Goal: Information Seeking & Learning: Learn about a topic

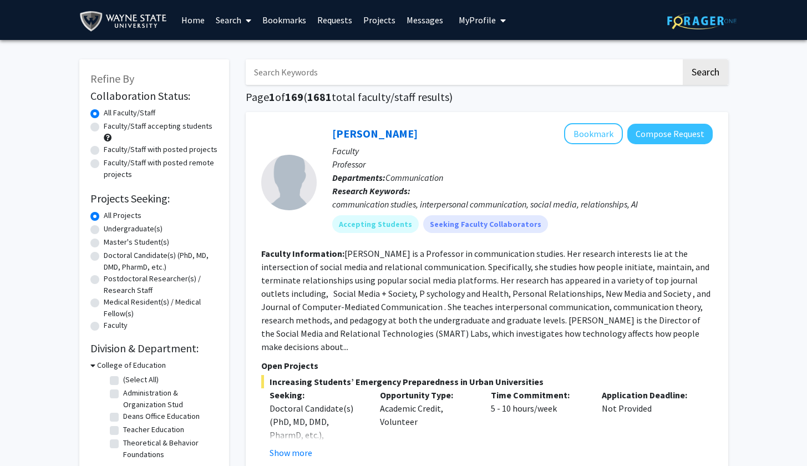
click at [134, 231] on label "Undergraduate(s)" at bounding box center [133, 229] width 59 height 12
click at [111, 230] on input "Undergraduate(s)" at bounding box center [107, 226] width 7 height 7
radio input "true"
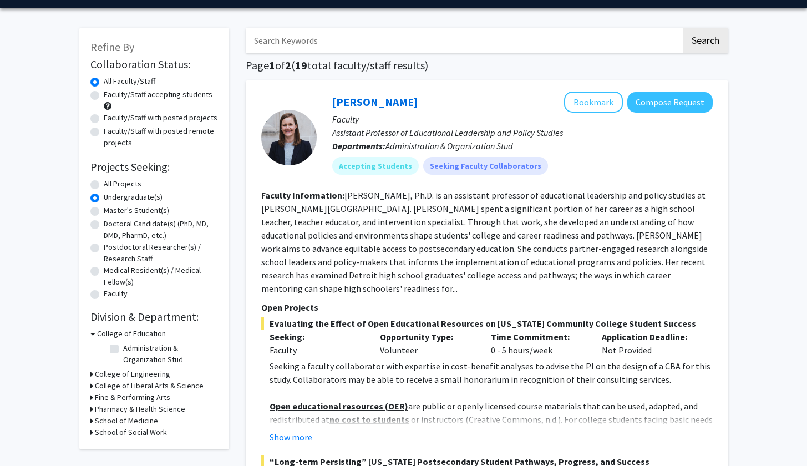
scroll to position [39, 0]
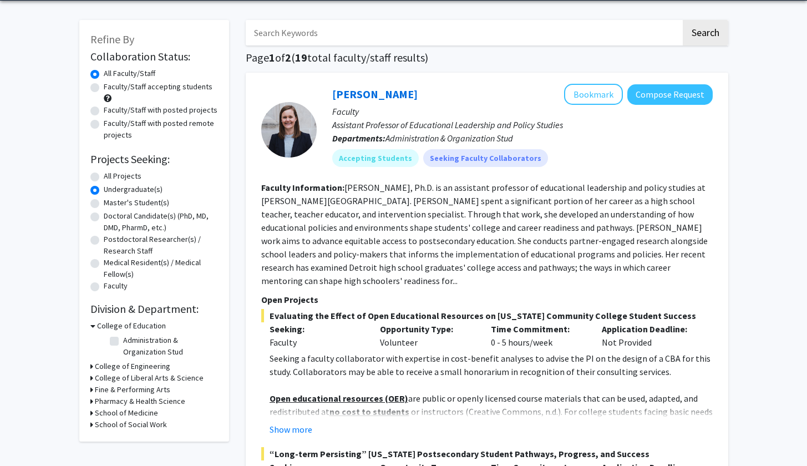
click at [144, 417] on h3 "School of Medicine" at bounding box center [126, 413] width 63 height 12
click at [119, 431] on fg-checkbox "Obstetrics/Gynecology Obstetrics/Gynecology" at bounding box center [162, 427] width 105 height 13
click at [123, 430] on label "Obstetrics/Gynecology" at bounding box center [162, 427] width 79 height 12
click at [123, 429] on input "Obstetrics/Gynecology" at bounding box center [126, 424] width 7 height 7
checkbox input "true"
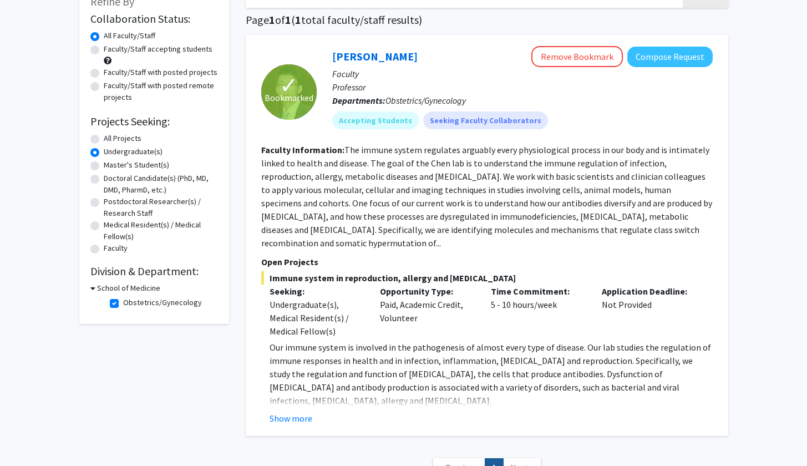
scroll to position [78, 0]
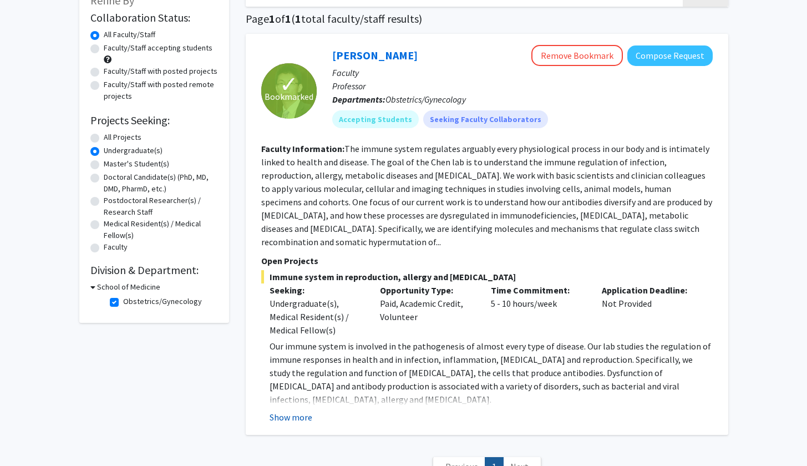
click at [293, 410] on button "Show more" at bounding box center [290, 416] width 43 height 13
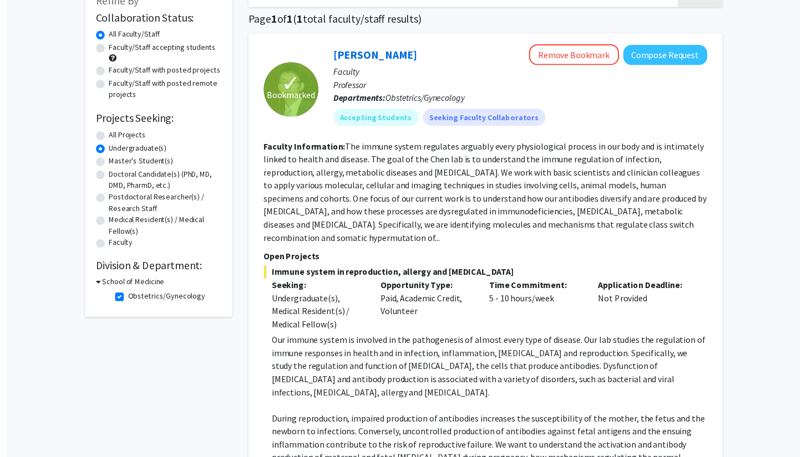
scroll to position [57, 0]
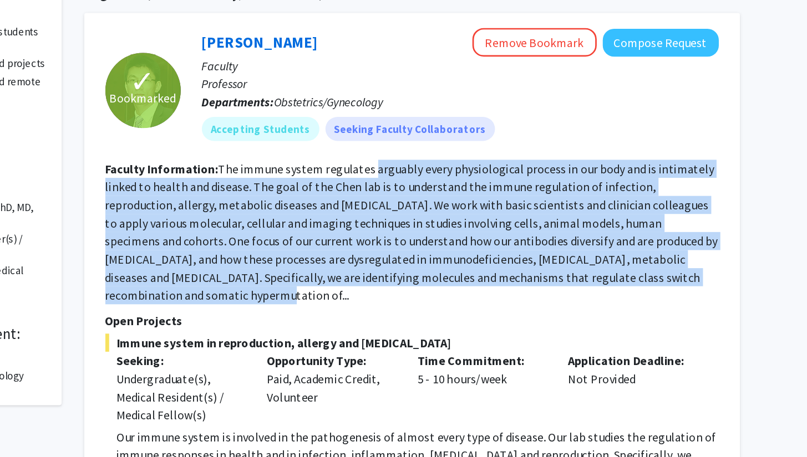
drag, startPoint x: 272, startPoint y: 126, endPoint x: 287, endPoint y: 215, distance: 90.1
click at [287, 215] on fg-search-faculty "✓ Bookmarked [PERSON_NAME] Remove Bookmark Compose Request Faculty Professor De…" at bounding box center [486, 421] width 451 height 711
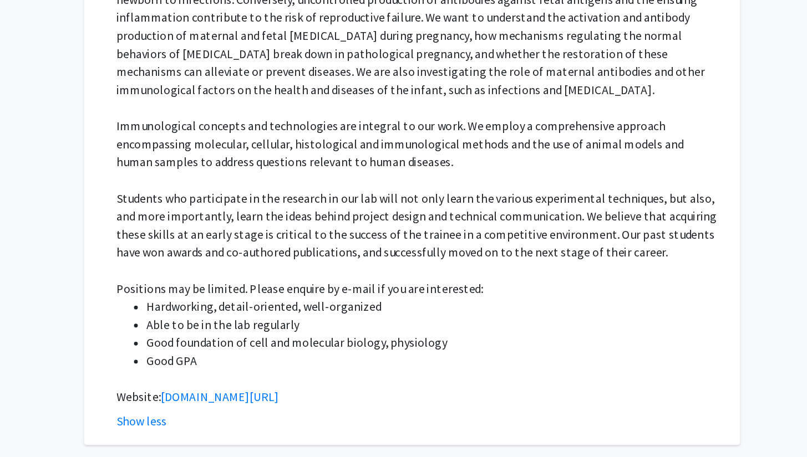
scroll to position [398, 0]
click at [302, 407] on link "[DOMAIN_NAME][URL]" at bounding box center [345, 412] width 87 height 11
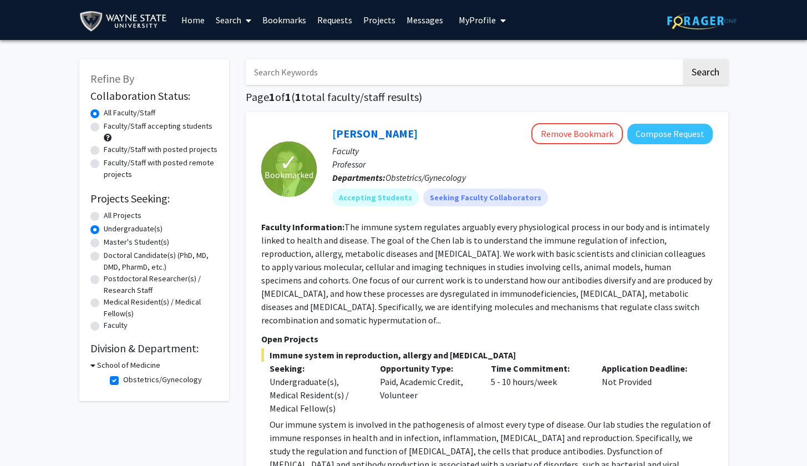
scroll to position [0, 0]
click at [115, 387] on fg-checkbox "Obstetrics/Gynecology Obstetrics/Gynecology" at bounding box center [162, 380] width 105 height 13
click at [123, 384] on label "Obstetrics/Gynecology" at bounding box center [162, 380] width 79 height 12
click at [123, 381] on input "Obstetrics/Gynecology" at bounding box center [126, 377] width 7 height 7
checkbox input "false"
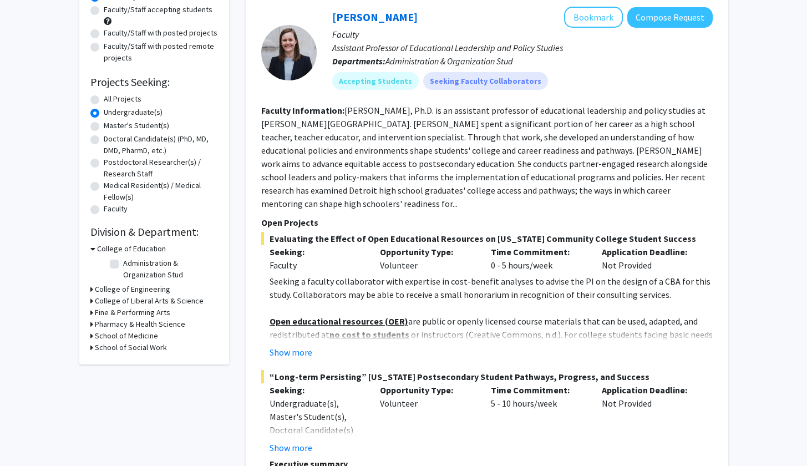
scroll to position [117, 0]
click at [125, 312] on h3 "Fine & Performing Arts" at bounding box center [132, 312] width 75 height 12
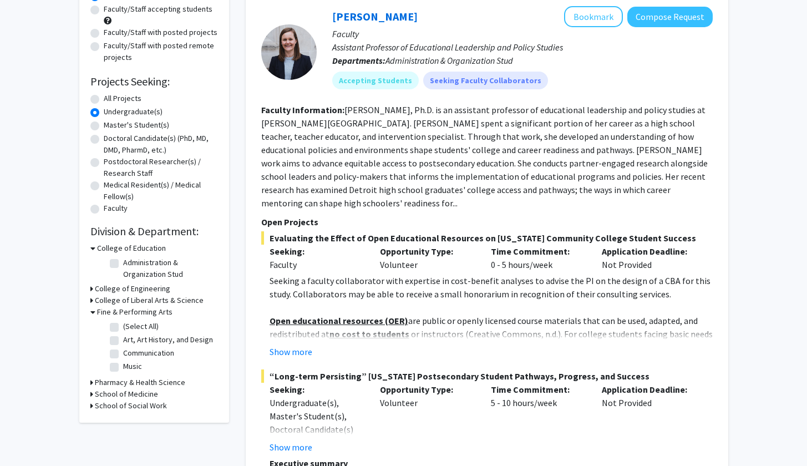
click at [123, 328] on label "(Select All)" at bounding box center [140, 326] width 35 height 12
click at [123, 328] on input "(Select All)" at bounding box center [126, 323] width 7 height 7
checkbox input "true"
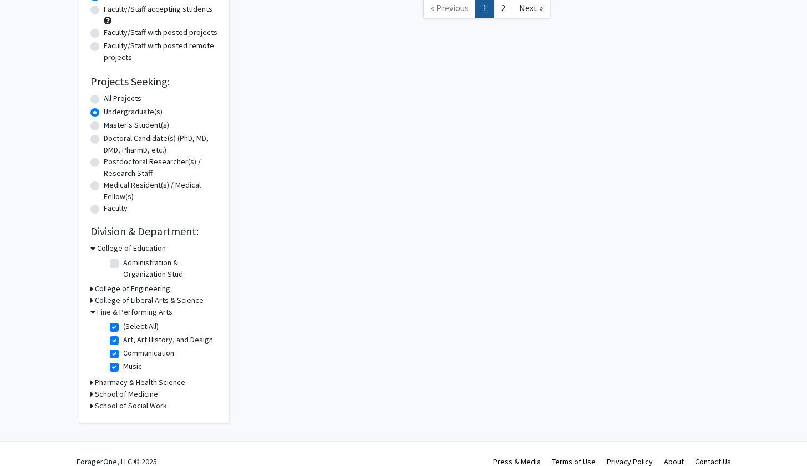
checkbox input "true"
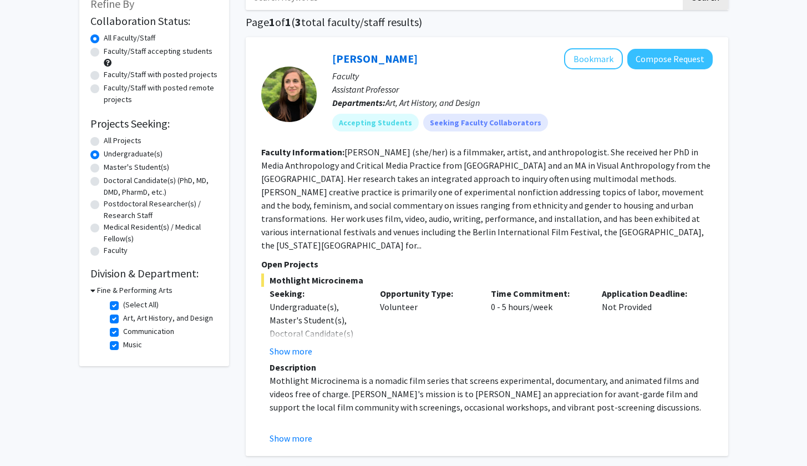
scroll to position [46, 0]
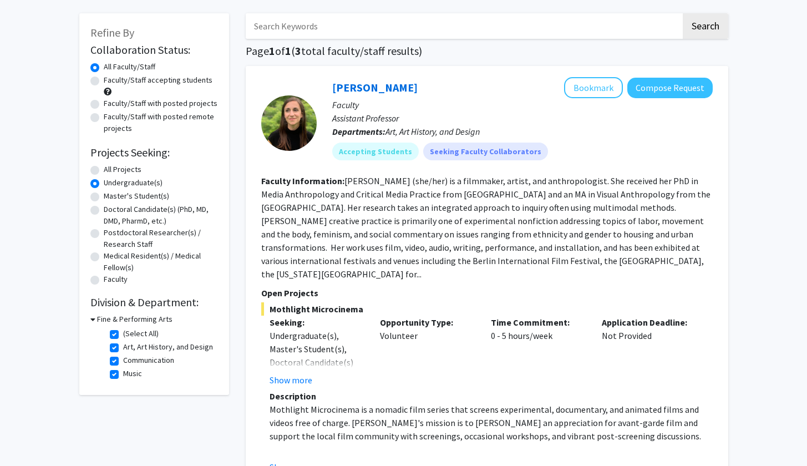
click at [123, 332] on label "(Select All)" at bounding box center [140, 334] width 35 height 12
click at [123, 332] on input "(Select All)" at bounding box center [126, 331] width 7 height 7
checkbox input "false"
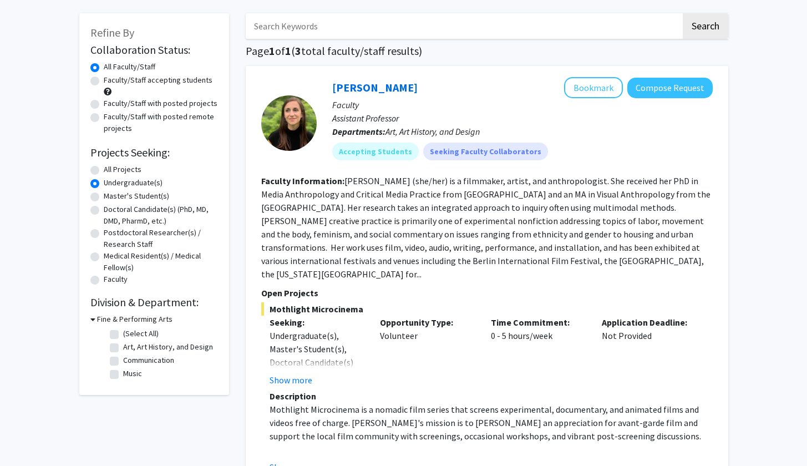
checkbox input "false"
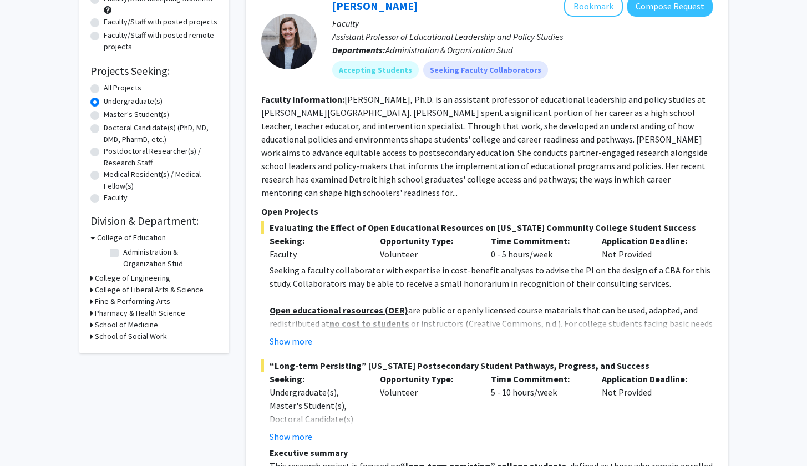
scroll to position [138, 0]
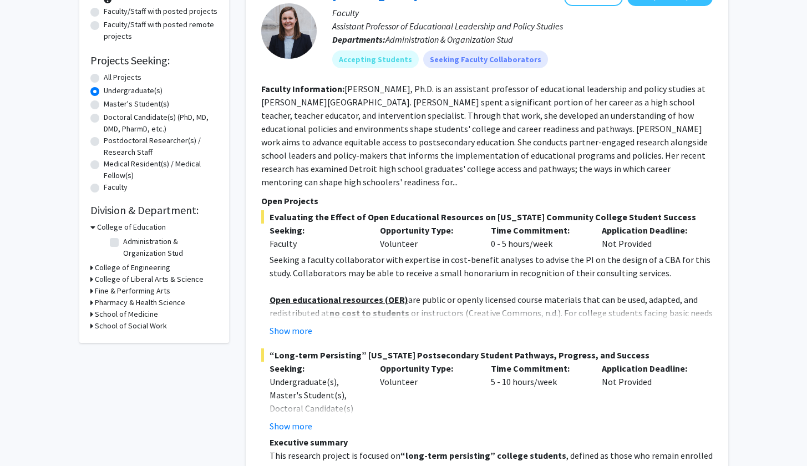
click at [126, 283] on h3 "College of Liberal Arts & Science" at bounding box center [149, 279] width 109 height 12
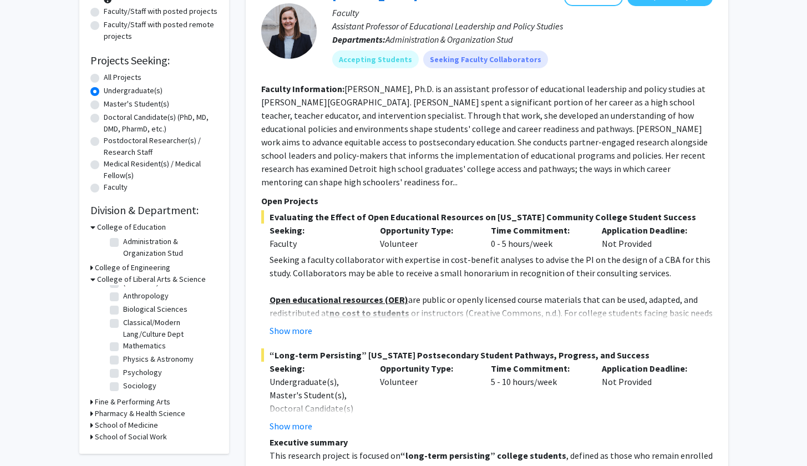
scroll to position [11, 0]
click at [123, 371] on label "Psychology" at bounding box center [142, 372] width 39 height 12
click at [123, 371] on input "Psychology" at bounding box center [126, 369] width 7 height 7
checkbox input "true"
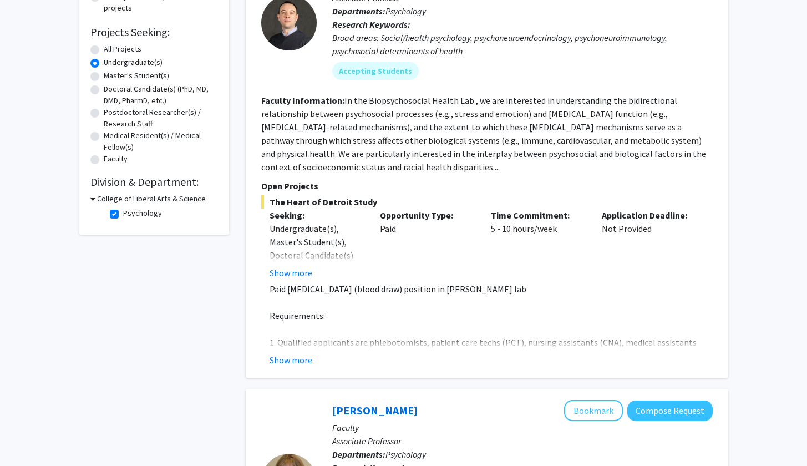
scroll to position [168, 0]
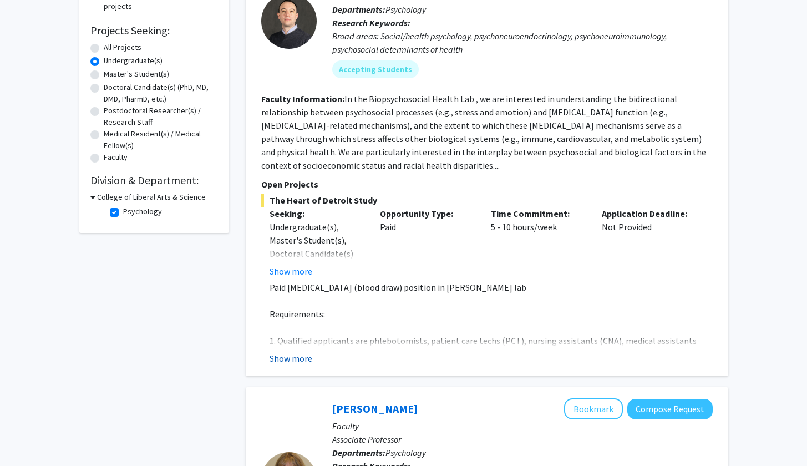
click at [304, 358] on button "Show more" at bounding box center [290, 357] width 43 height 13
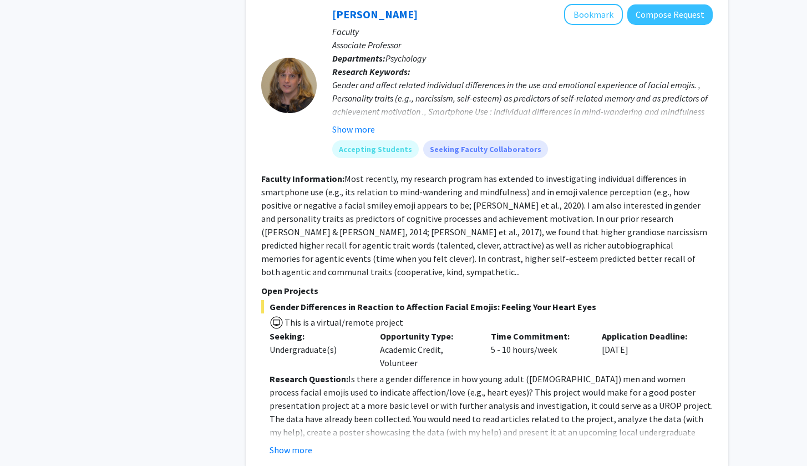
scroll to position [714, 0]
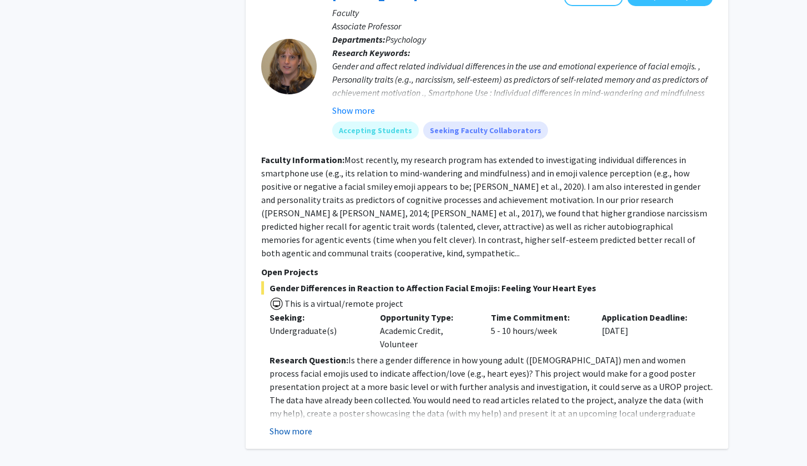
click at [296, 424] on button "Show more" at bounding box center [290, 430] width 43 height 13
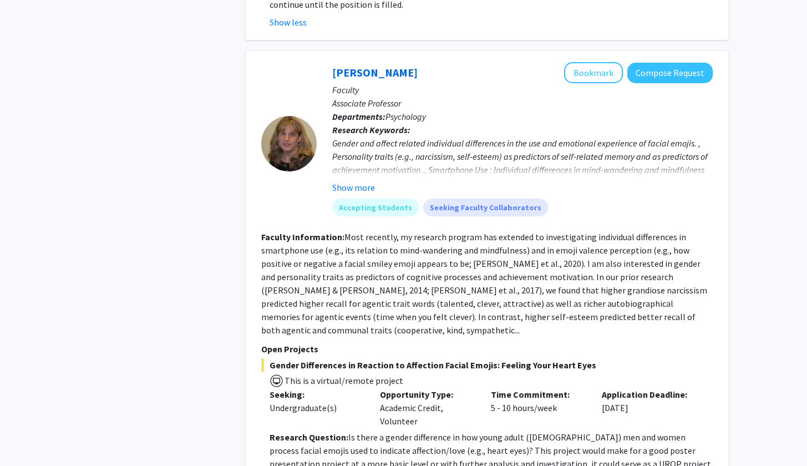
scroll to position [631, 0]
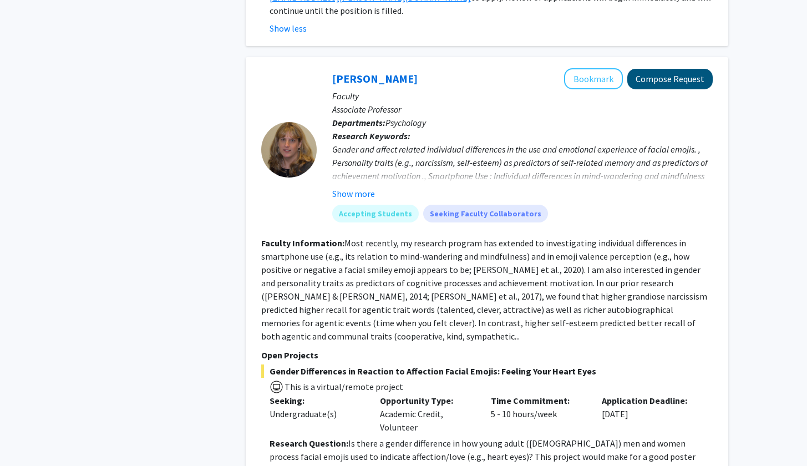
click at [682, 69] on button "Compose Request" at bounding box center [669, 79] width 85 height 21
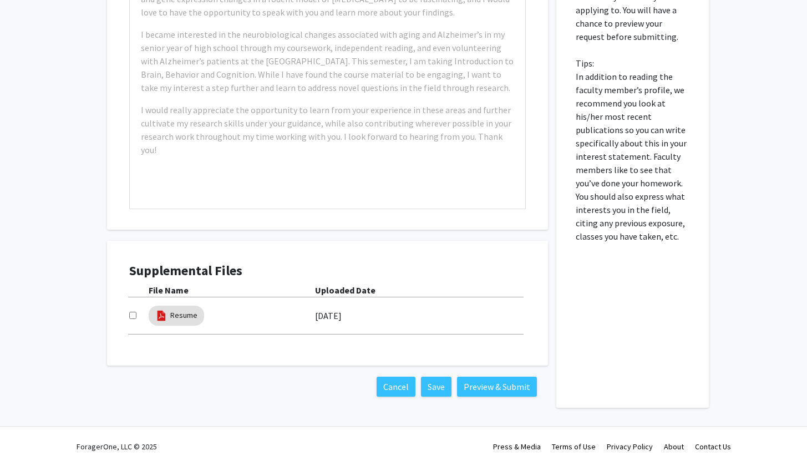
scroll to position [680, 0]
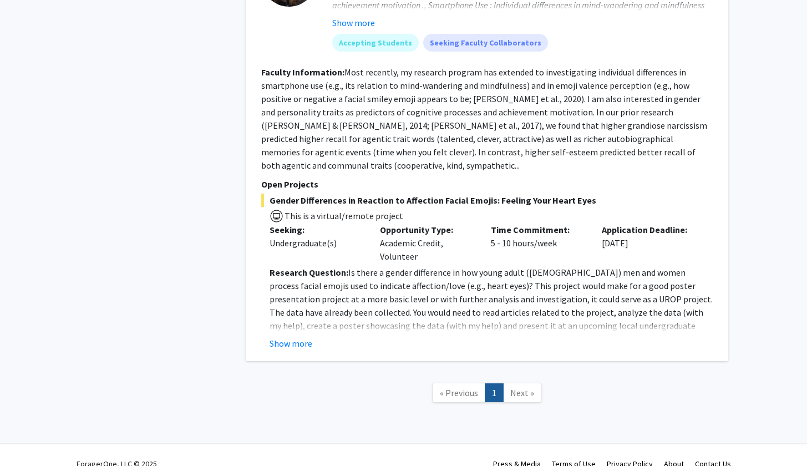
scroll to position [674, 0]
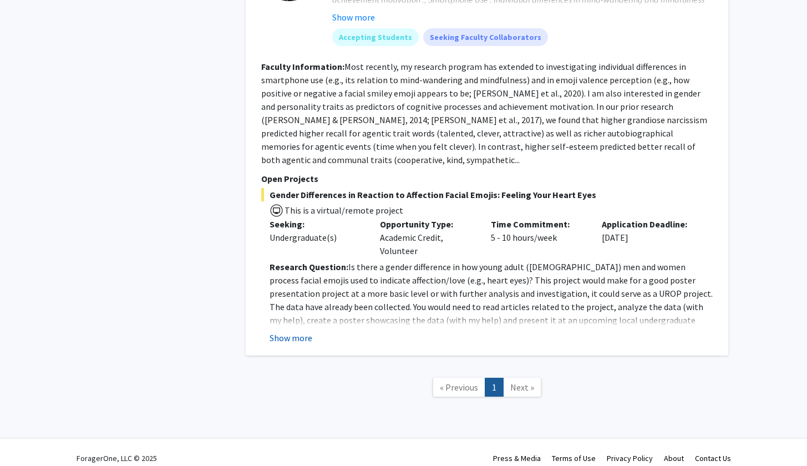
click at [287, 331] on button "Show more" at bounding box center [290, 337] width 43 height 13
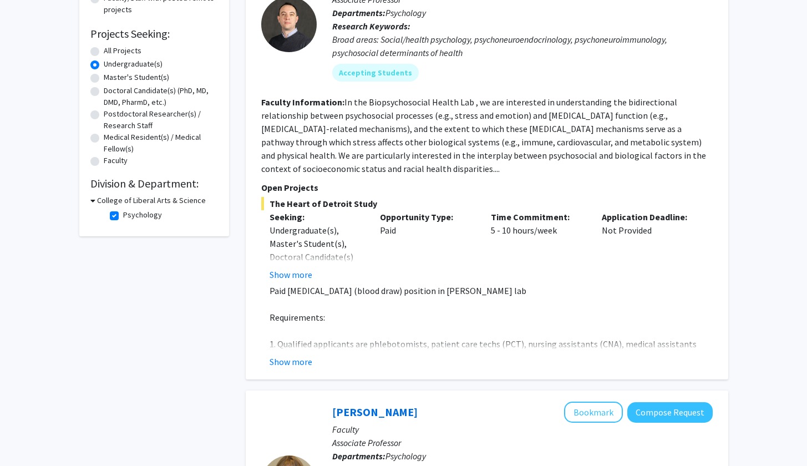
scroll to position [152, 0]
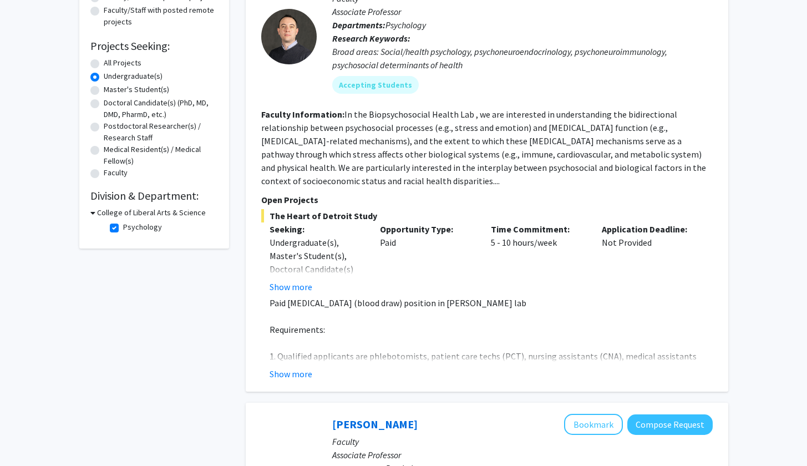
click at [123, 231] on label "Psychology" at bounding box center [142, 227] width 39 height 12
click at [123, 228] on input "Psychology" at bounding box center [126, 224] width 7 height 7
checkbox input "false"
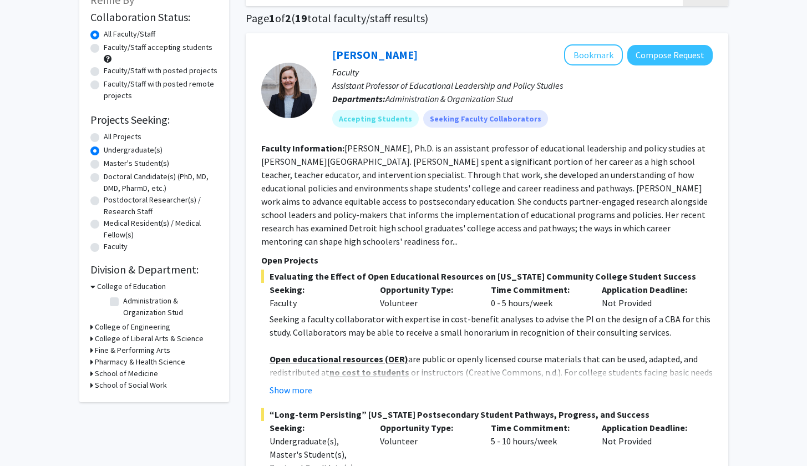
scroll to position [133, 0]
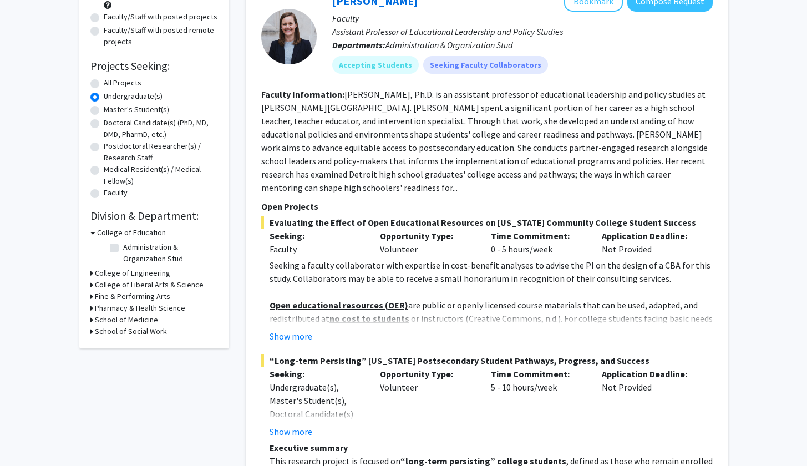
click at [130, 283] on h3 "College of Liberal Arts & Science" at bounding box center [149, 285] width 109 height 12
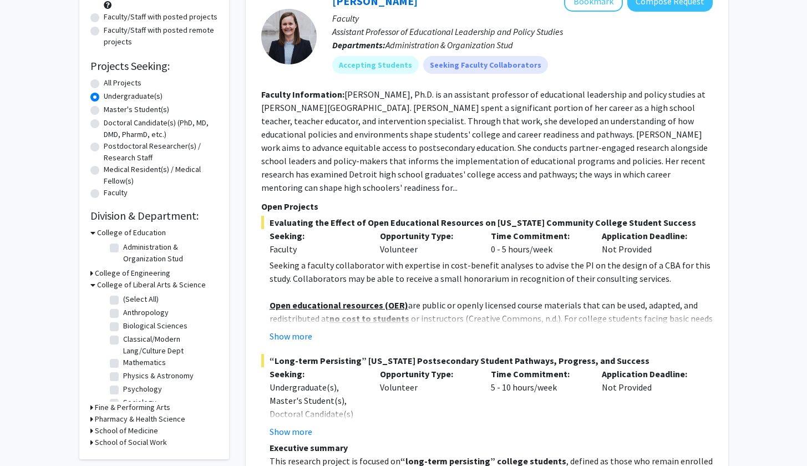
click at [123, 326] on label "Biological Sciences" at bounding box center [155, 326] width 64 height 12
click at [123, 326] on input "Biological Sciences" at bounding box center [126, 323] width 7 height 7
checkbox input "true"
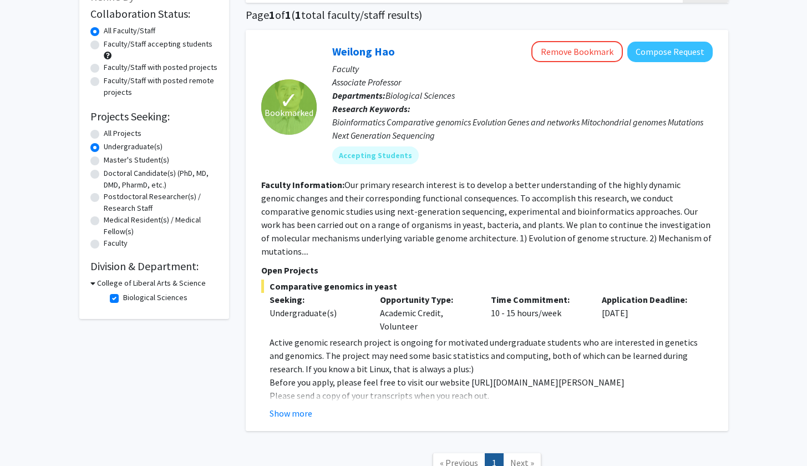
scroll to position [83, 0]
click at [298, 405] on button "Show more" at bounding box center [290, 411] width 43 height 13
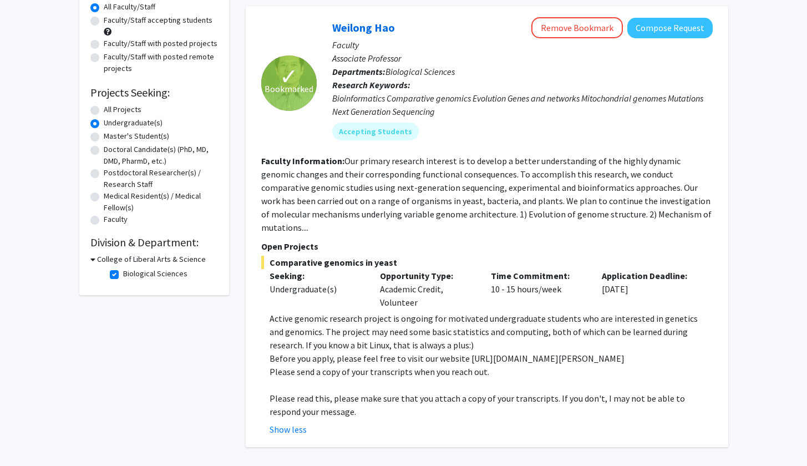
scroll to position [108, 0]
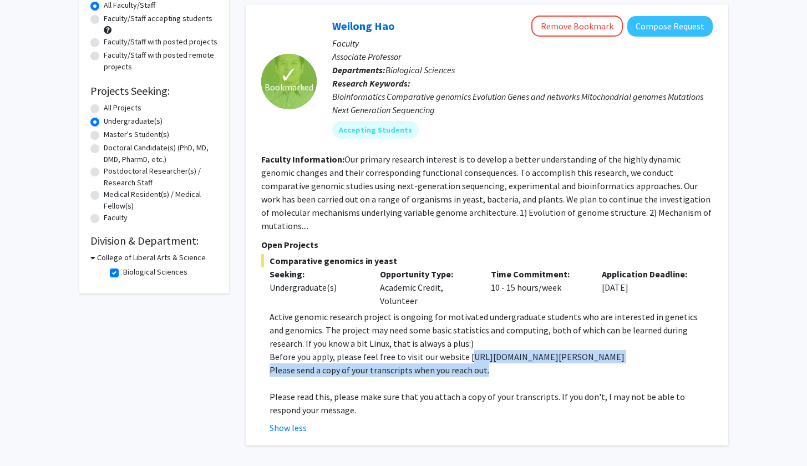
drag, startPoint x: 467, startPoint y: 345, endPoint x: 569, endPoint y: 358, distance: 102.8
click at [569, 358] on div "Active genomic research project is ongoing for motivated undergraduate students…" at bounding box center [490, 363] width 443 height 106
click at [562, 350] on p "Before you apply, please feel free to visit our website [URL][DOMAIN_NAME][PERS…" at bounding box center [490, 356] width 443 height 13
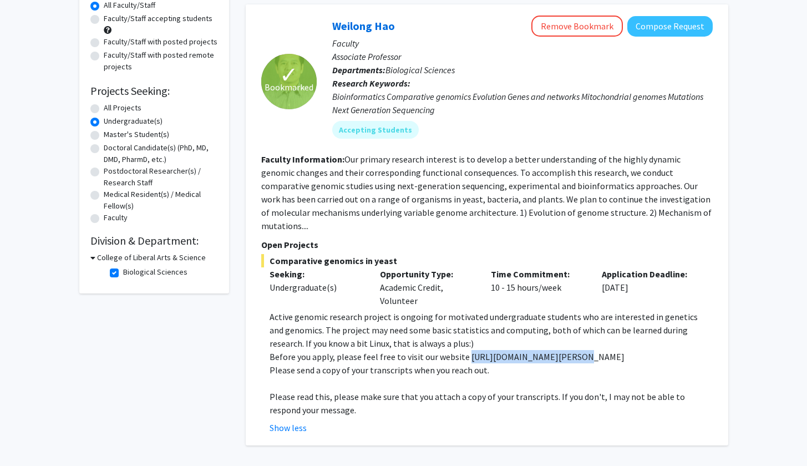
drag, startPoint x: 464, startPoint y: 345, endPoint x: 582, endPoint y: 349, distance: 118.2
click at [582, 350] on p "Before you apply, please feel free to visit our website [URL][DOMAIN_NAME][PERS…" at bounding box center [490, 356] width 443 height 13
copy p "[URL][DOMAIN_NAME][PERSON_NAME]"
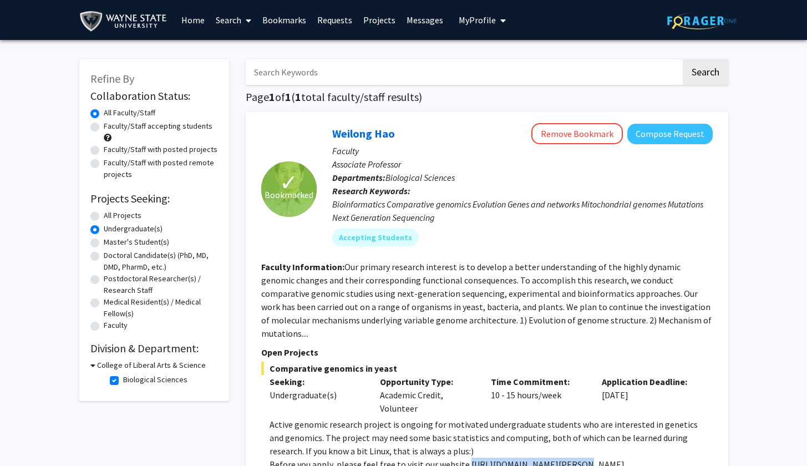
scroll to position [0, 0]
